Goal: Information Seeking & Learning: Learn about a topic

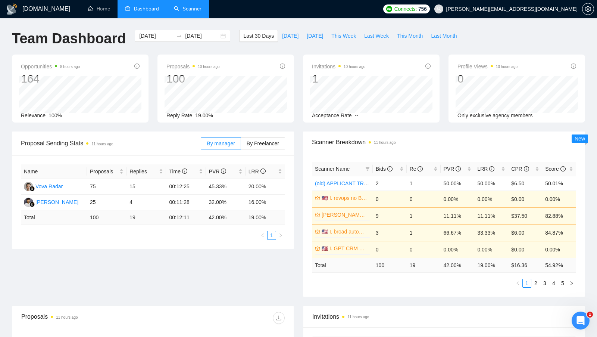
click at [184, 10] on link "Scanner" at bounding box center [188, 9] width 28 height 6
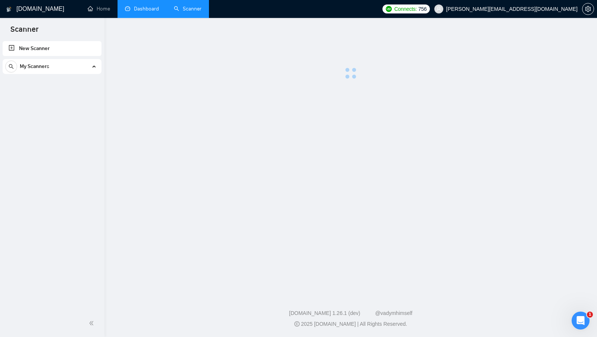
click at [157, 12] on link "Dashboard" at bounding box center [142, 9] width 34 height 6
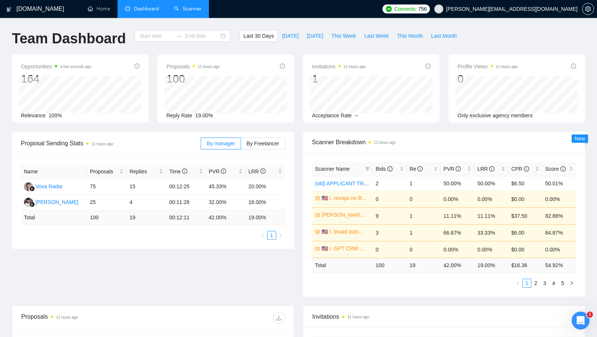
type input "[DATE]"
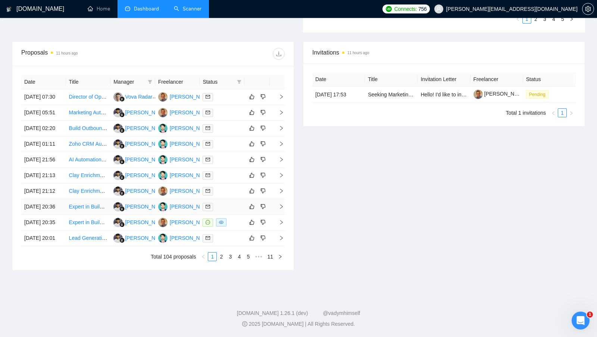
scroll to position [297, 0]
click at [234, 226] on div at bounding box center [222, 222] width 39 height 9
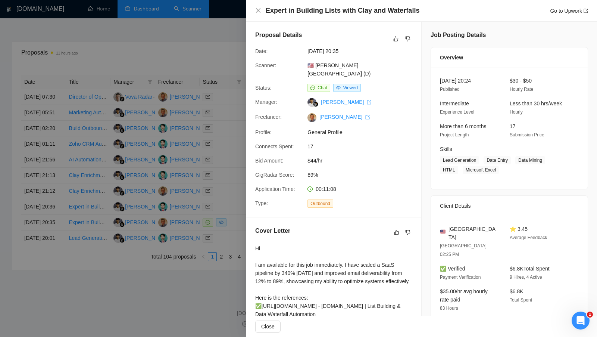
click at [234, 246] on div at bounding box center [298, 168] width 597 height 337
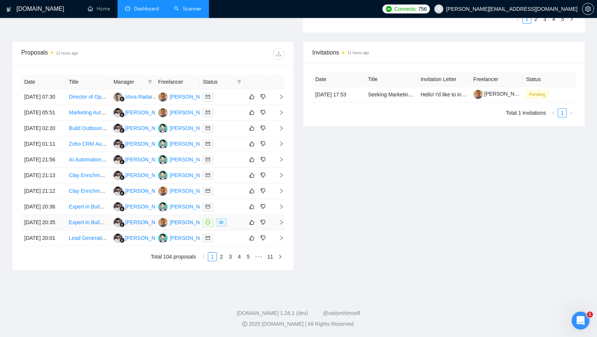
click at [195, 226] on div "[PERSON_NAME]" at bounding box center [191, 222] width 43 height 8
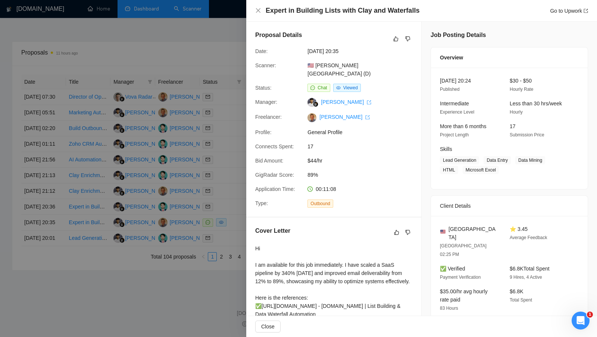
click at [103, 73] on div at bounding box center [298, 168] width 597 height 337
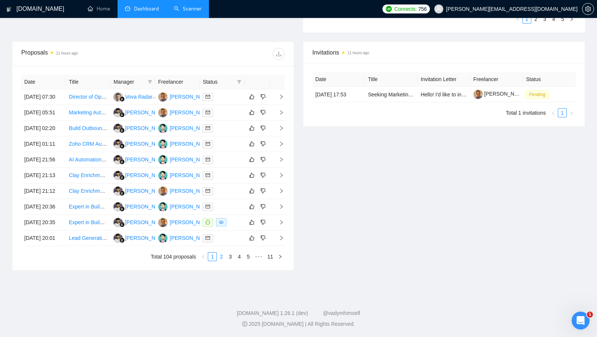
click at [219, 260] on link "2" at bounding box center [221, 256] width 8 height 8
click at [234, 124] on div at bounding box center [222, 128] width 39 height 9
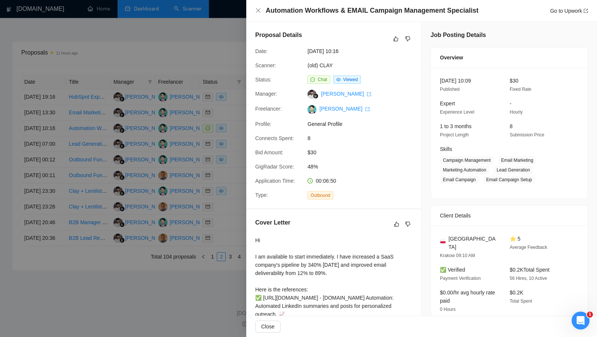
click at [241, 134] on div at bounding box center [298, 168] width 597 height 337
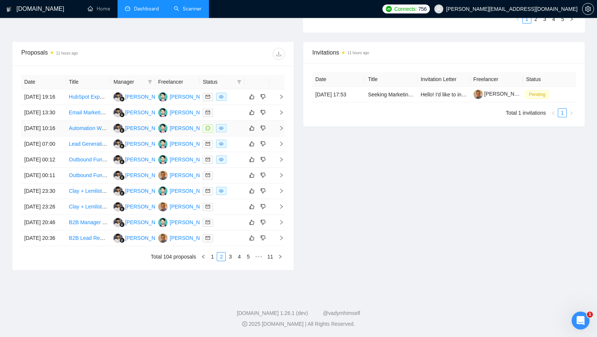
click at [179, 124] on div "[PERSON_NAME]" at bounding box center [191, 128] width 43 height 8
